Goal: Navigation & Orientation: Find specific page/section

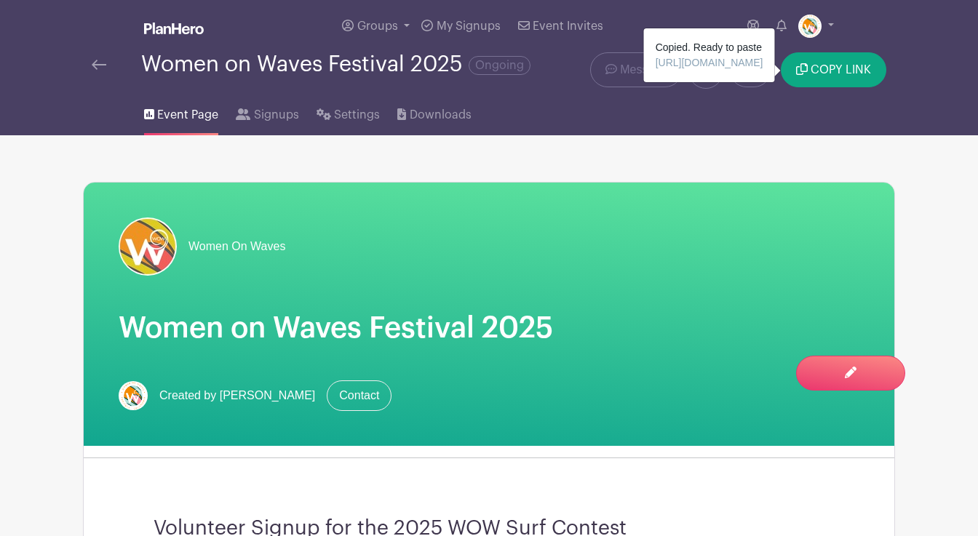
click at [98, 66] on img at bounding box center [99, 65] width 15 height 10
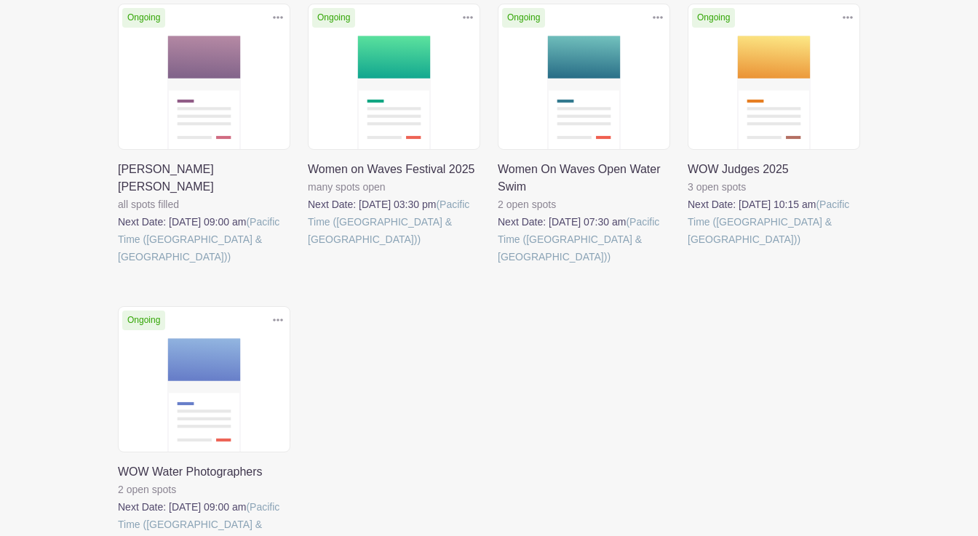
scroll to position [287, 0]
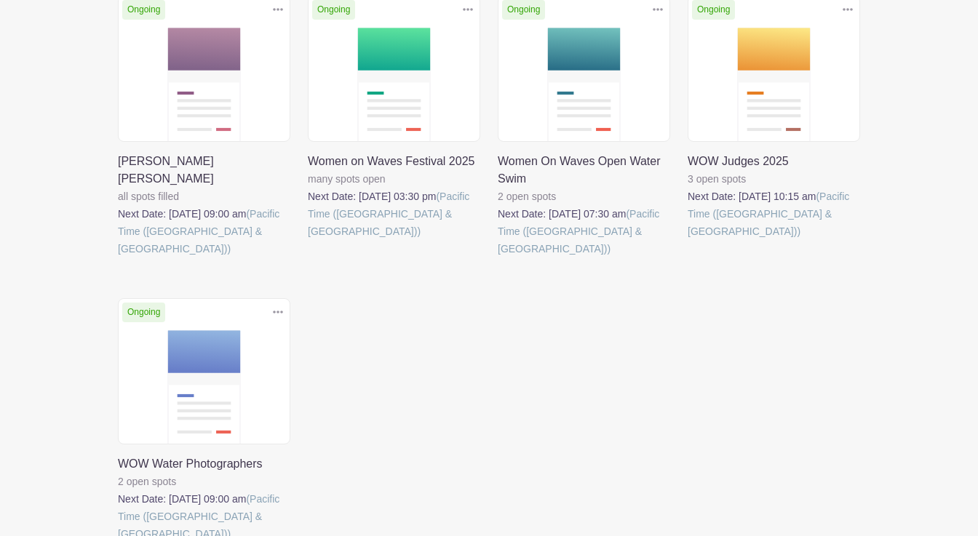
click at [118, 536] on link at bounding box center [118, 543] width 0 height 0
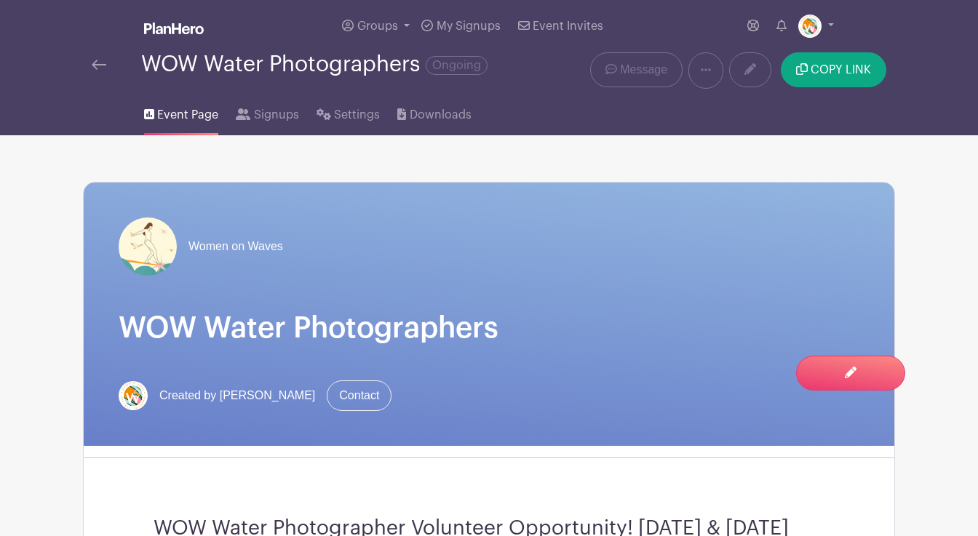
click at [95, 65] on img at bounding box center [99, 65] width 15 height 10
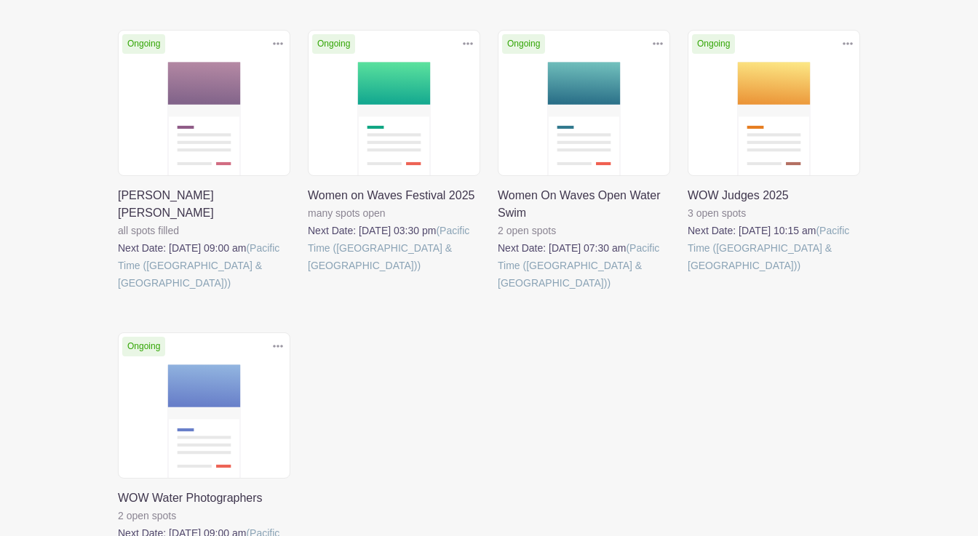
scroll to position [258, 0]
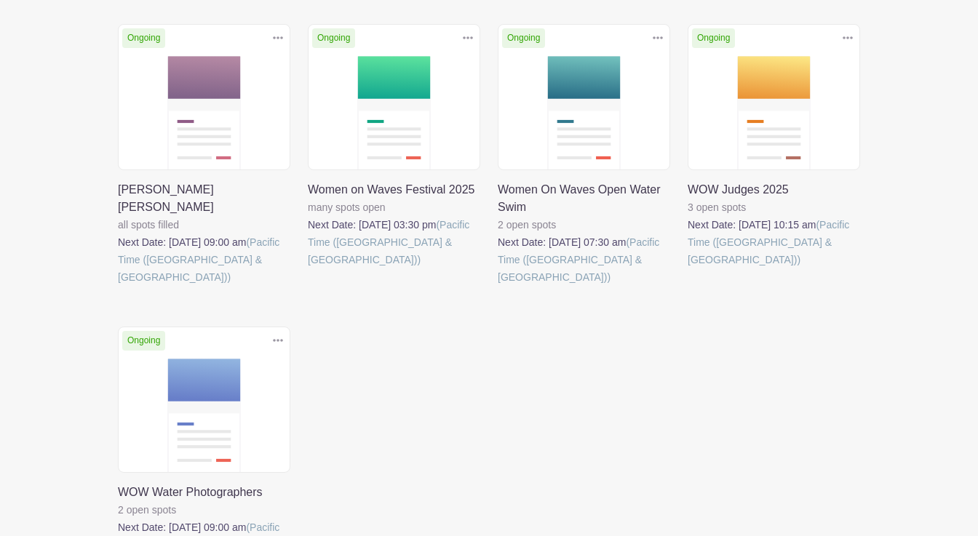
click at [498, 286] on link at bounding box center [498, 286] width 0 height 0
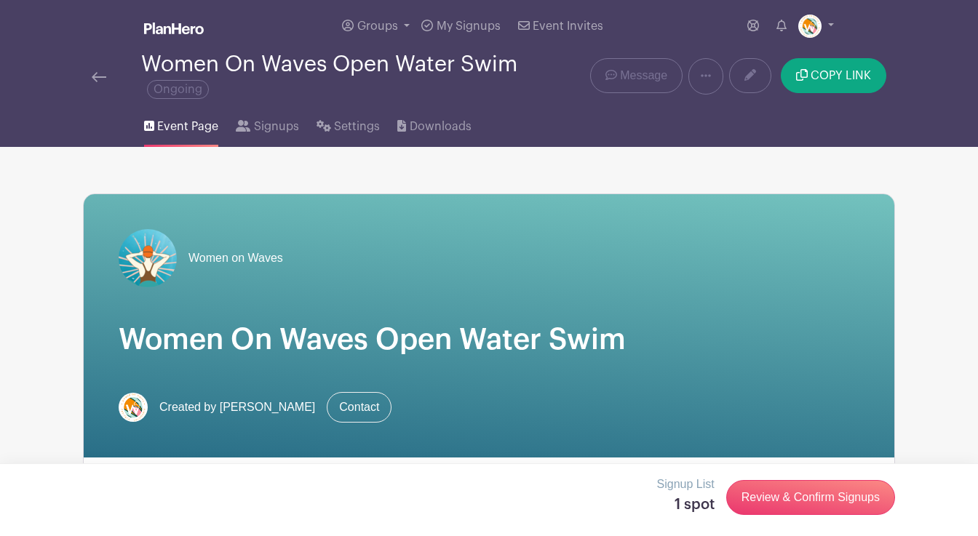
click at [98, 78] on img at bounding box center [99, 77] width 15 height 10
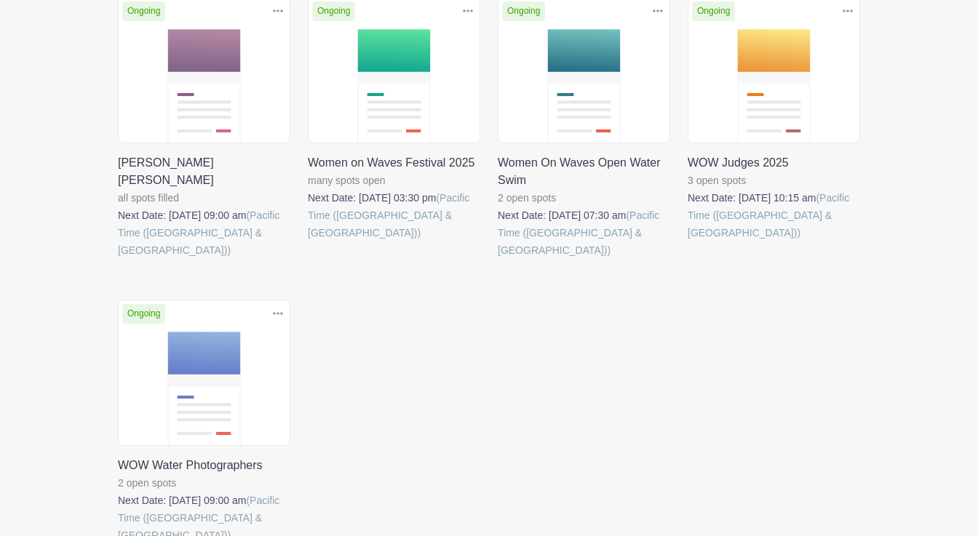
scroll to position [271, 0]
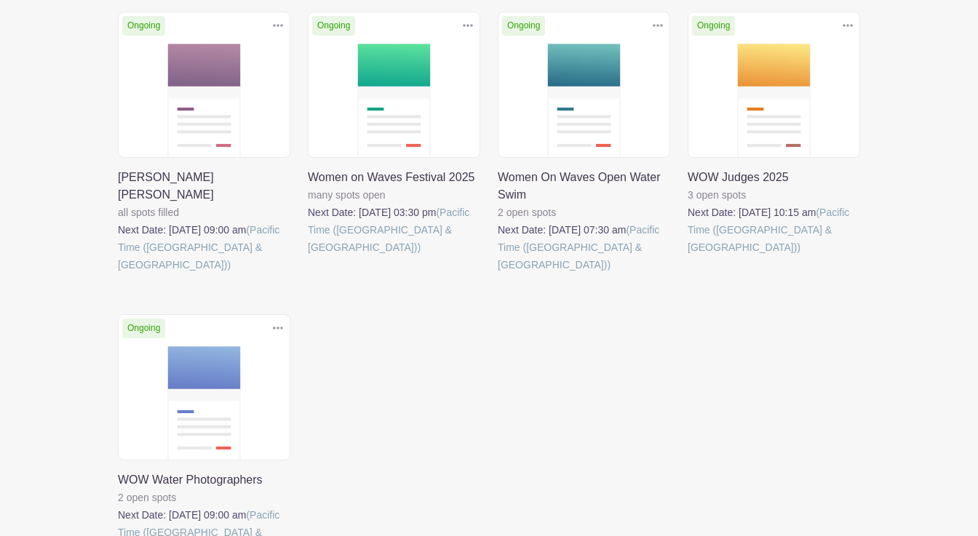
click at [498, 274] on link at bounding box center [498, 274] width 0 height 0
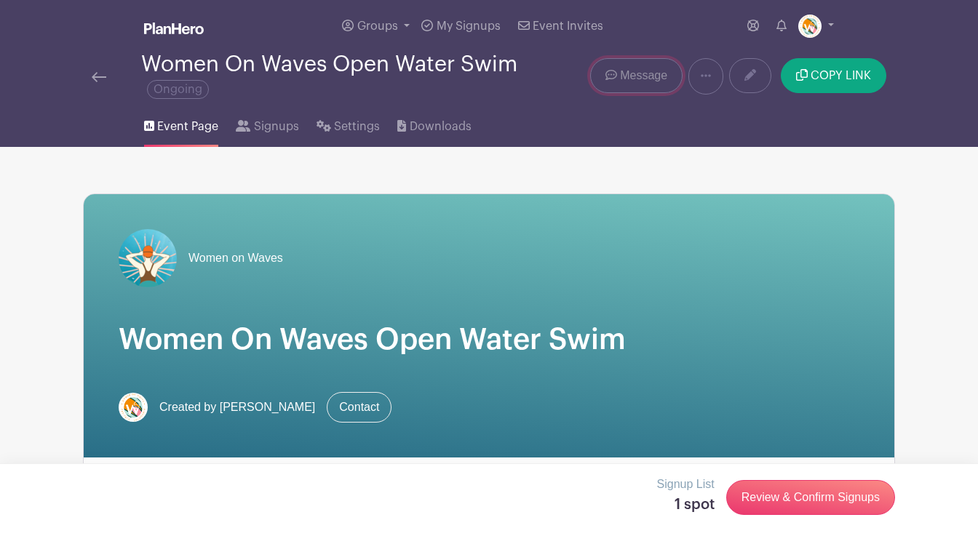
click at [645, 78] on span "Message" at bounding box center [643, 75] width 47 height 17
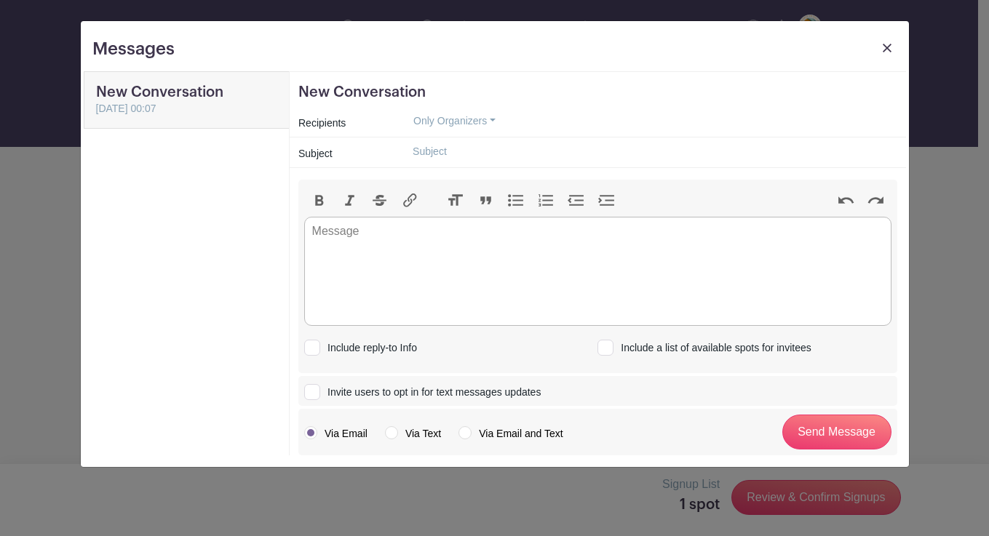
click at [888, 47] on img at bounding box center [887, 48] width 9 height 9
